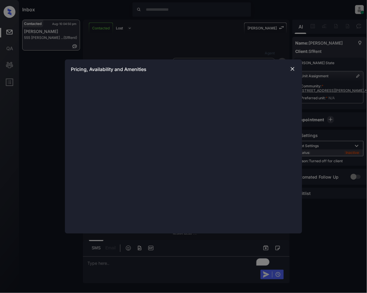
scroll to position [1417, 0]
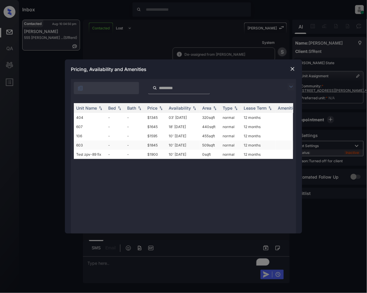
click at [154, 146] on td "$1845" at bounding box center [155, 144] width 21 height 9
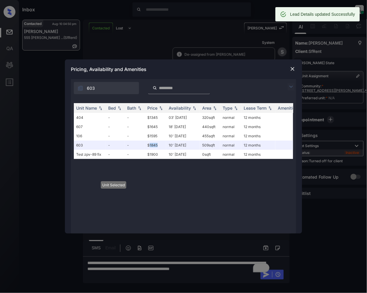
click at [294, 70] on img at bounding box center [293, 69] width 6 height 6
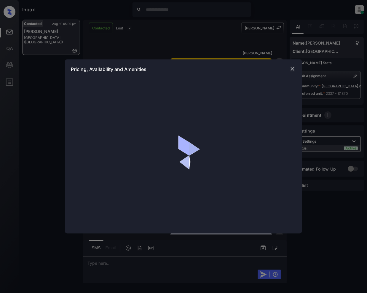
scroll to position [373, 0]
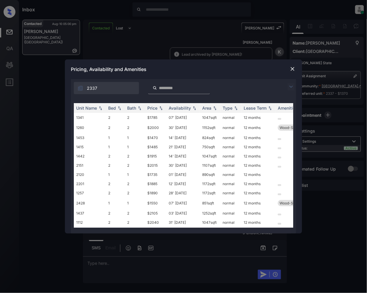
click at [292, 88] on img at bounding box center [291, 86] width 7 height 7
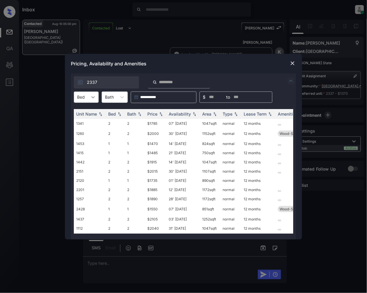
click at [90, 96] on div at bounding box center [93, 97] width 11 height 11
click at [85, 120] on div "1" at bounding box center [86, 122] width 25 height 11
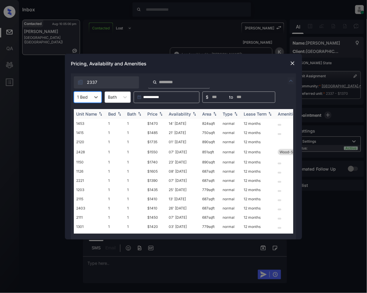
click at [161, 115] on img at bounding box center [161, 114] width 6 height 4
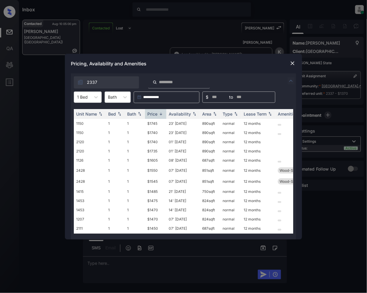
scroll to position [152, 0]
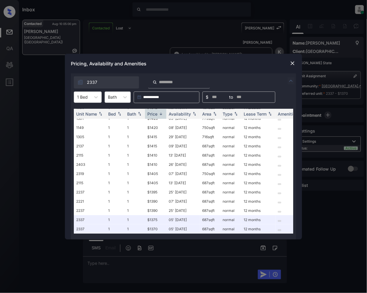
click at [291, 61] on img at bounding box center [293, 63] width 6 height 6
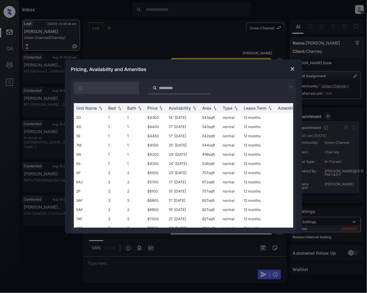
scroll to position [3373, 0]
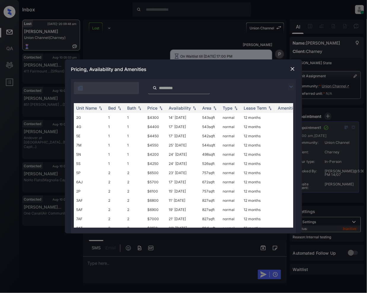
click at [292, 87] on img at bounding box center [291, 86] width 7 height 7
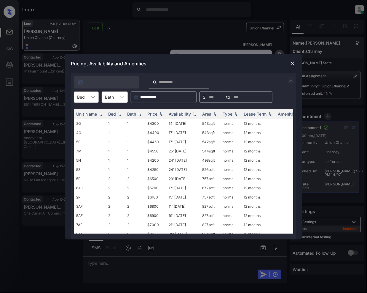
click at [98, 99] on div at bounding box center [93, 97] width 11 height 11
click at [294, 62] on img at bounding box center [293, 63] width 6 height 6
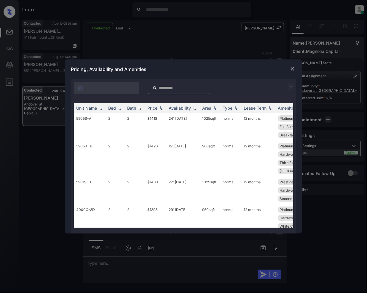
scroll to position [277, 0]
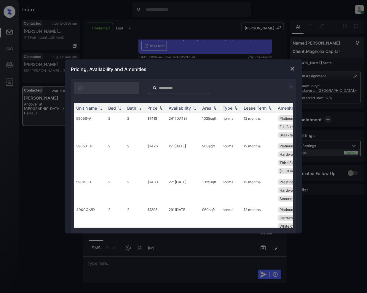
click at [293, 87] on img at bounding box center [291, 86] width 7 height 7
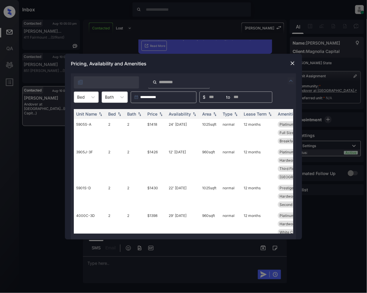
drag, startPoint x: 91, startPoint y: 98, endPoint x: 87, endPoint y: 102, distance: 5.7
click at [91, 98] on icon at bounding box center [93, 97] width 6 height 6
click at [82, 122] on div "2" at bounding box center [86, 122] width 25 height 11
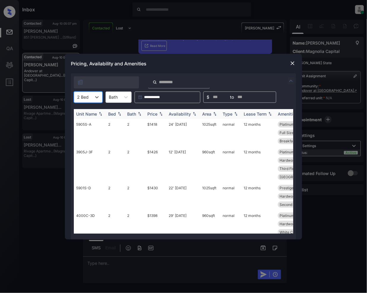
click at [161, 113] on img at bounding box center [161, 114] width 6 height 4
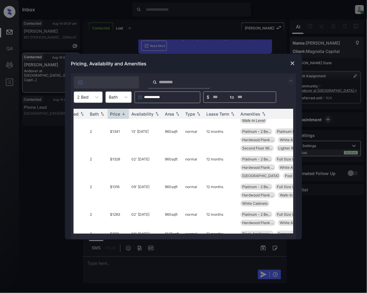
scroll to position [493, 0]
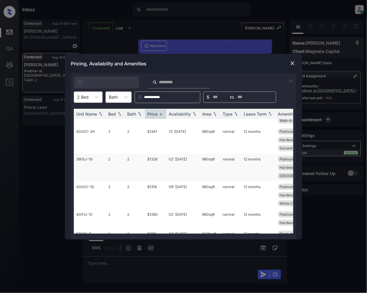
click at [153, 176] on td "$1328" at bounding box center [155, 167] width 21 height 28
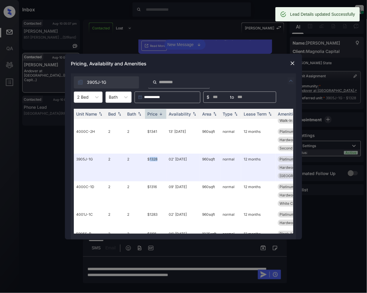
click at [294, 61] on img at bounding box center [293, 63] width 6 height 6
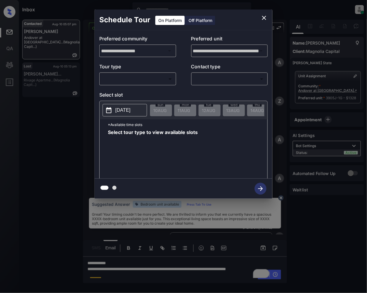
scroll to position [242, 0]
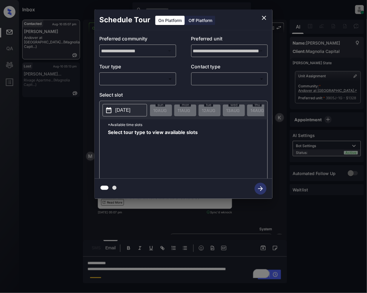
click at [138, 81] on body "Inbox [PERSON_NAME] Online Set yourself offline Set yourself on break Profile S…" at bounding box center [183, 146] width 367 height 293
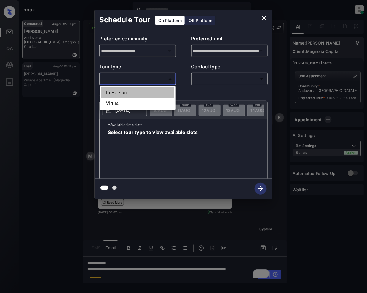
click at [119, 92] on li "In Person" at bounding box center [137, 92] width 73 height 11
type input "********"
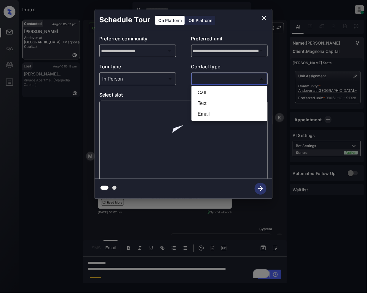
click at [219, 78] on body "Inbox [PERSON_NAME] Online Set yourself offline Set yourself on break Profile S…" at bounding box center [183, 146] width 367 height 293
click at [201, 114] on li "Email" at bounding box center [229, 114] width 73 height 11
type input "*****"
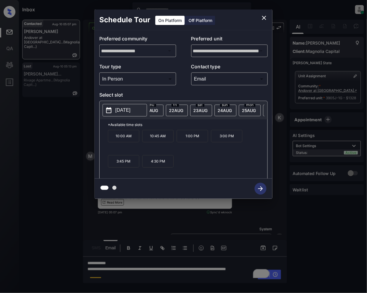
scroll to position [0, 280]
click at [267, 16] on icon "close" at bounding box center [264, 17] width 7 height 7
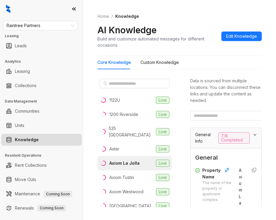
scroll to position [69, 0]
